Goal: Task Accomplishment & Management: Manage account settings

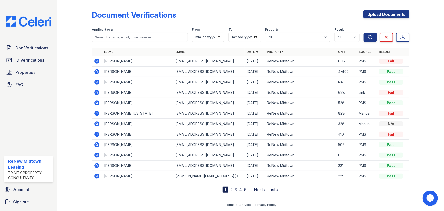
click at [97, 60] on icon at bounding box center [97, 61] width 6 height 6
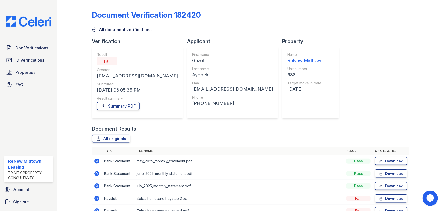
click at [94, 29] on icon at bounding box center [94, 29] width 5 height 5
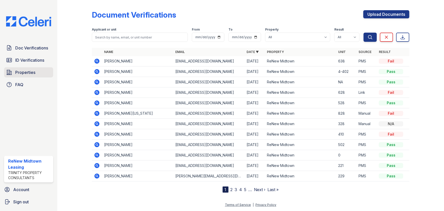
click at [34, 76] on link "Properties" at bounding box center [28, 72] width 49 height 10
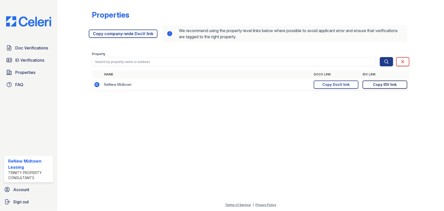
click at [390, 85] on div "Copy IDV link" at bounding box center [386, 84] width 24 height 5
click at [321, 83] on link "Copy DocV link Copy link" at bounding box center [336, 84] width 45 height 8
click at [20, 45] on span "Doc Verifications" at bounding box center [31, 48] width 33 height 6
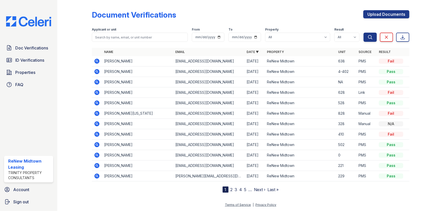
click at [95, 124] on icon at bounding box center [96, 123] width 5 height 5
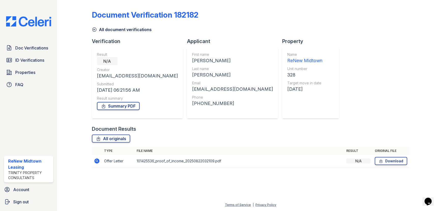
click at [97, 161] on icon at bounding box center [97, 161] width 6 height 6
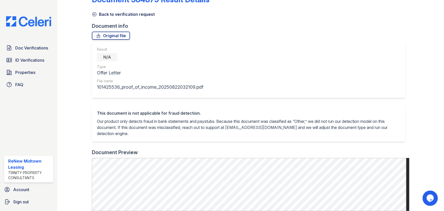
scroll to position [116, 0]
